Goal: Information Seeking & Learning: Find specific page/section

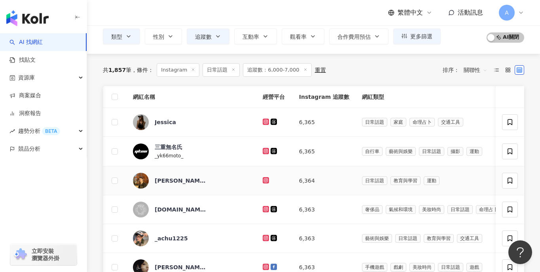
scroll to position [0, 2]
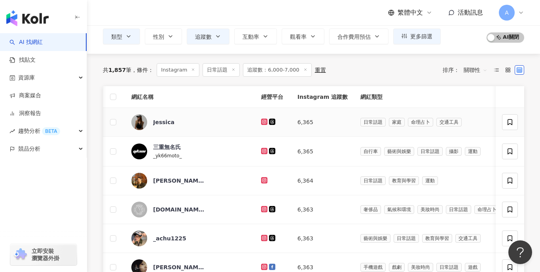
click at [264, 121] on icon at bounding box center [264, 122] width 5 height 5
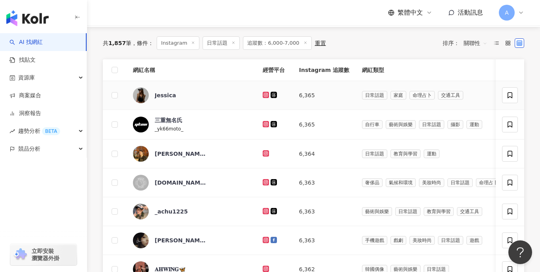
scroll to position [71, 0]
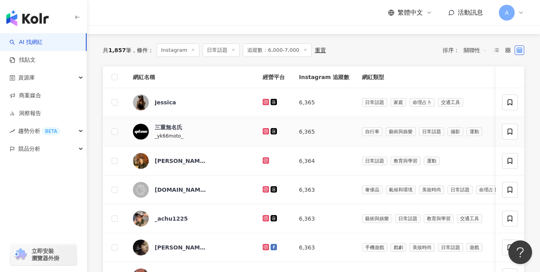
click at [264, 130] on icon at bounding box center [265, 130] width 3 height 3
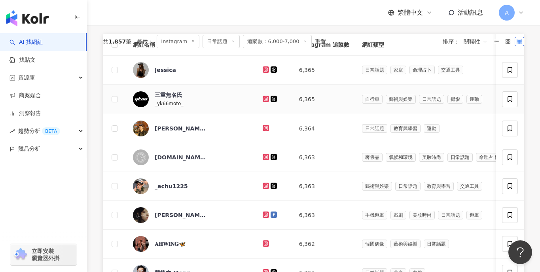
scroll to position [106, 0]
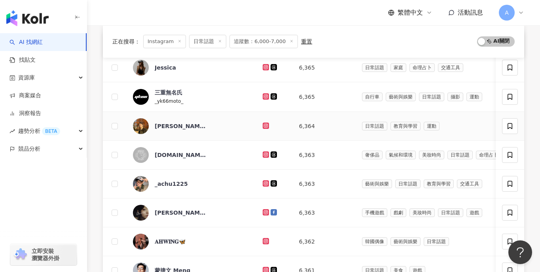
click at [265, 124] on icon at bounding box center [266, 126] width 5 height 5
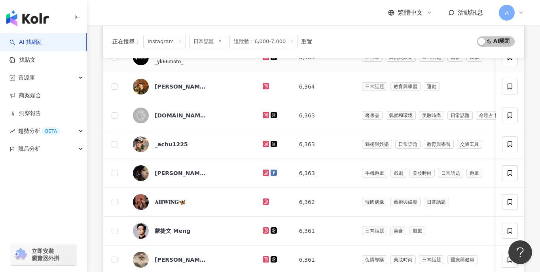
scroll to position [152, 0]
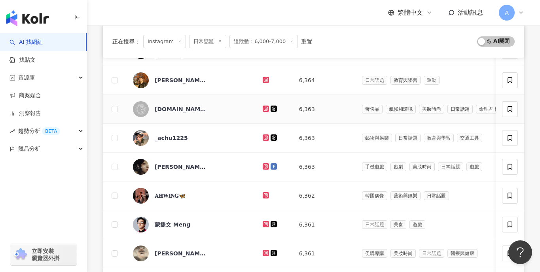
click at [263, 107] on icon at bounding box center [266, 109] width 6 height 6
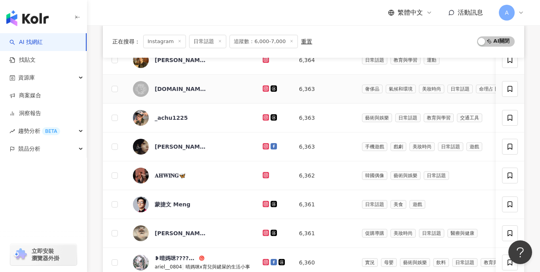
scroll to position [177, 0]
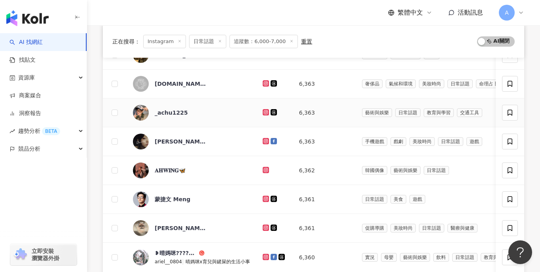
click at [265, 109] on div at bounding box center [275, 112] width 24 height 9
click at [265, 115] on icon at bounding box center [266, 112] width 6 height 6
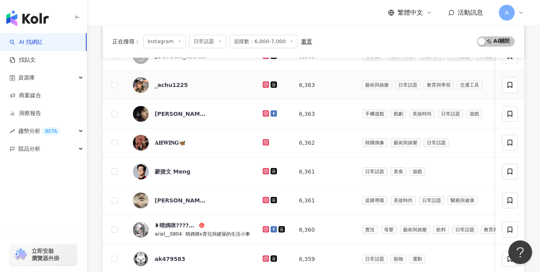
scroll to position [212, 0]
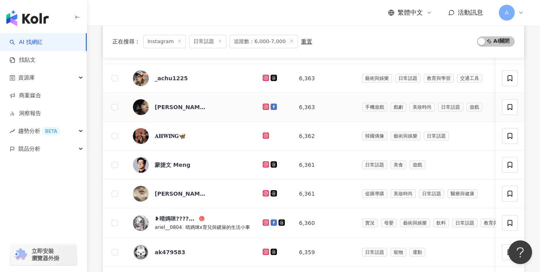
click at [266, 107] on icon at bounding box center [265, 106] width 3 height 3
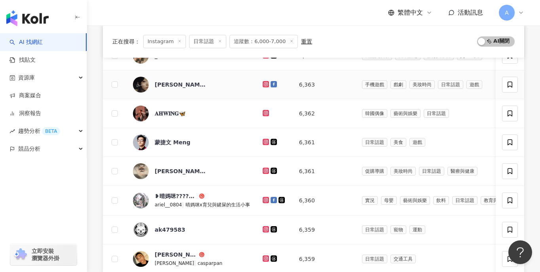
scroll to position [237, 0]
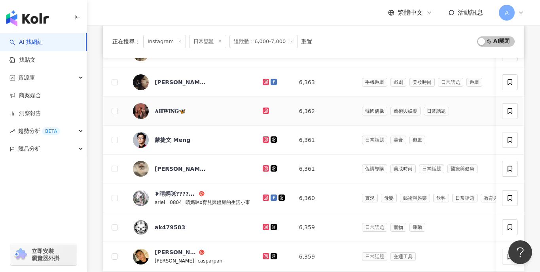
click at [268, 106] on td at bounding box center [275, 111] width 36 height 29
click at [265, 112] on icon at bounding box center [265, 110] width 3 height 3
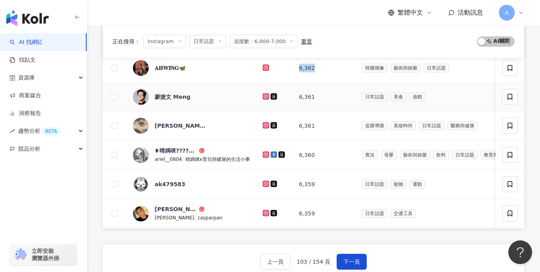
scroll to position [281, 0]
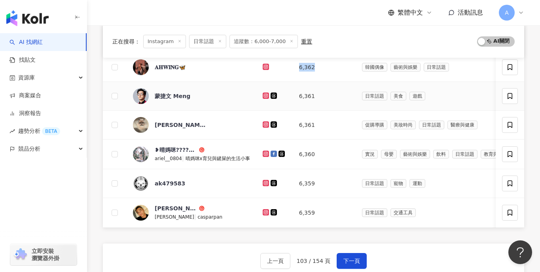
click at [265, 96] on icon at bounding box center [265, 95] width 1 height 1
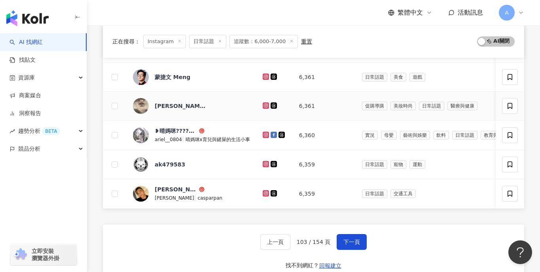
scroll to position [302, 0]
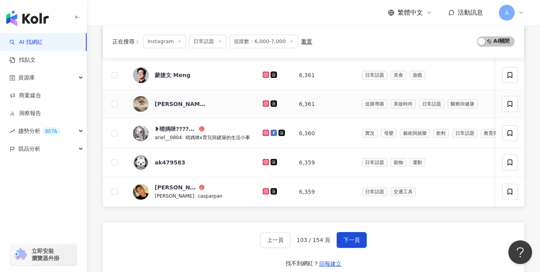
click at [265, 103] on icon at bounding box center [266, 103] width 5 height 5
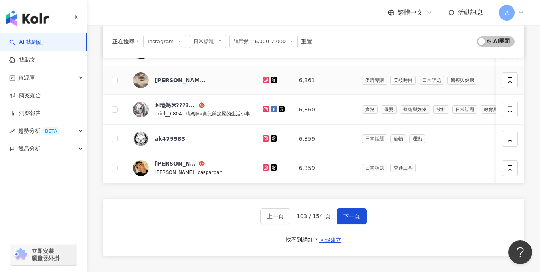
scroll to position [326, 0]
click at [265, 106] on icon at bounding box center [266, 109] width 6 height 6
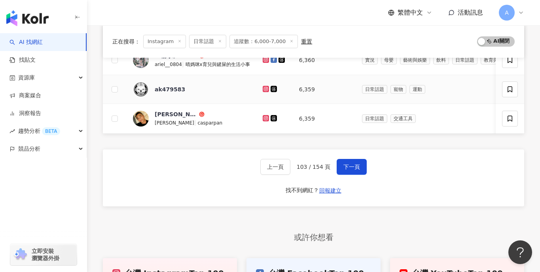
scroll to position [376, 0]
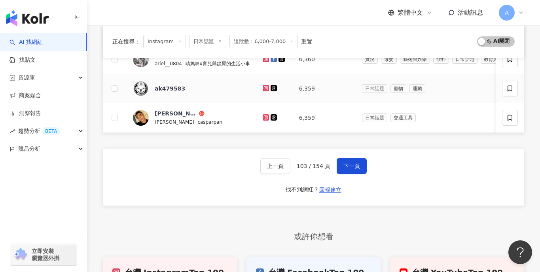
click at [264, 89] on icon at bounding box center [265, 87] width 3 height 3
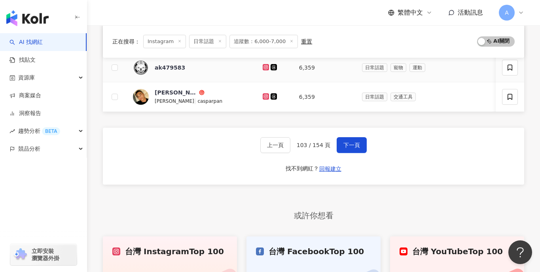
scroll to position [397, 0]
click at [264, 95] on icon at bounding box center [265, 95] width 3 height 3
click at [346, 144] on span "下一頁" at bounding box center [352, 145] width 17 height 6
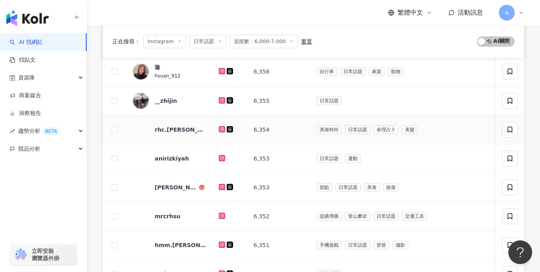
scroll to position [162, 0]
